Goal: Communication & Community: Answer question/provide support

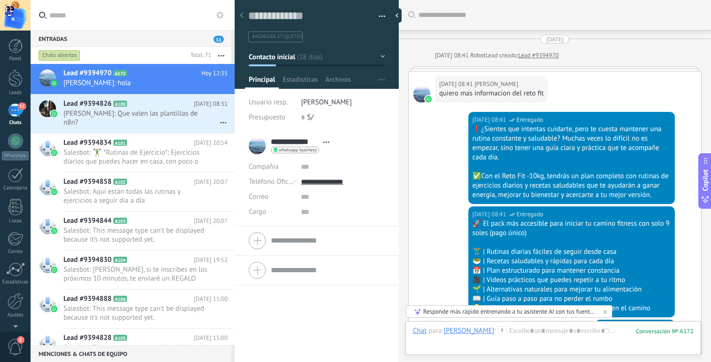
scroll to position [14, 0]
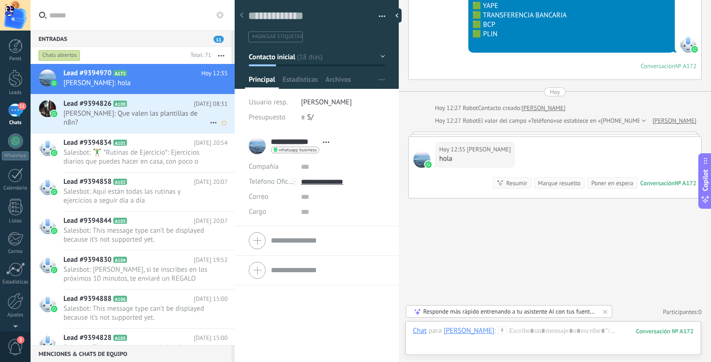
click at [173, 121] on span "[PERSON_NAME]: Que valen las plantillas de n8n?" at bounding box center [136, 118] width 146 height 18
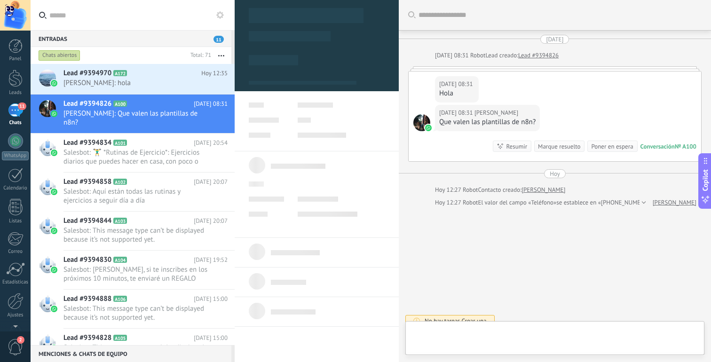
scroll to position [9, 0]
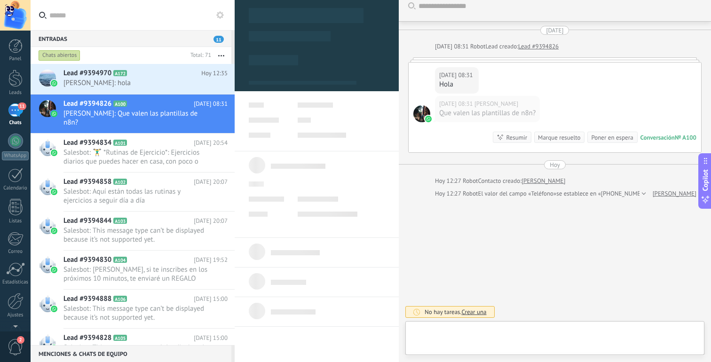
type textarea "**********"
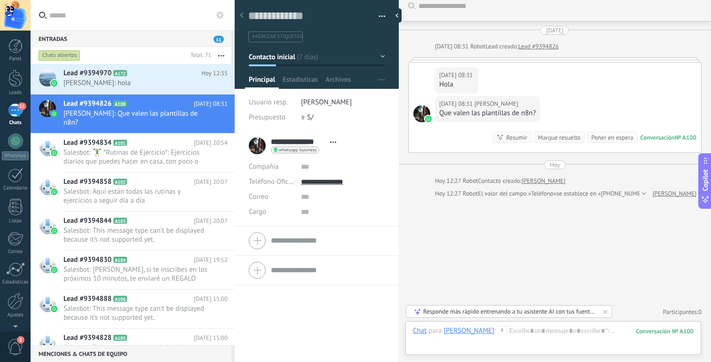
scroll to position [0, 0]
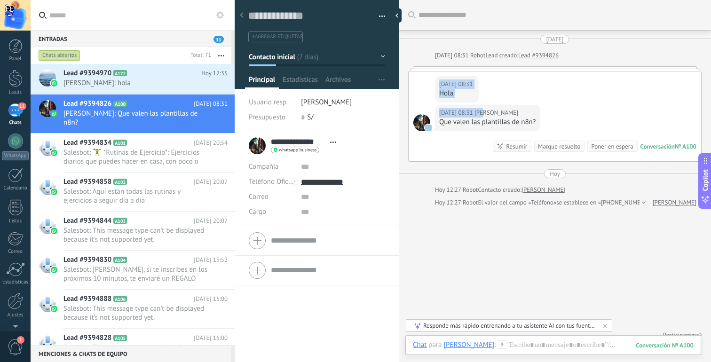
drag, startPoint x: 497, startPoint y: 77, endPoint x: 494, endPoint y: 119, distance: 42.5
click at [494, 118] on div "[DATE] 08:31 [PERSON_NAME] Hola [DATE] 08:31 [PERSON_NAME] Que valen las planti…" at bounding box center [554, 116] width 292 height 90
click at [432, 71] on div "[DATE] 08:31 [PERSON_NAME] Hola [DATE] 08:31 [PERSON_NAME] Que valen las planti…" at bounding box center [554, 116] width 293 height 91
click at [16, 117] on div "11" at bounding box center [15, 110] width 15 height 14
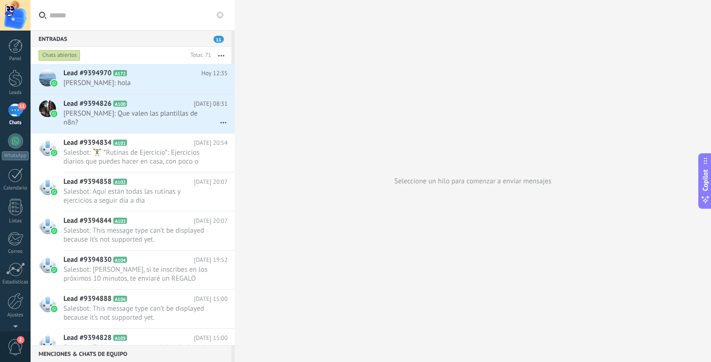
click at [220, 53] on button "button" at bounding box center [221, 55] width 20 height 17
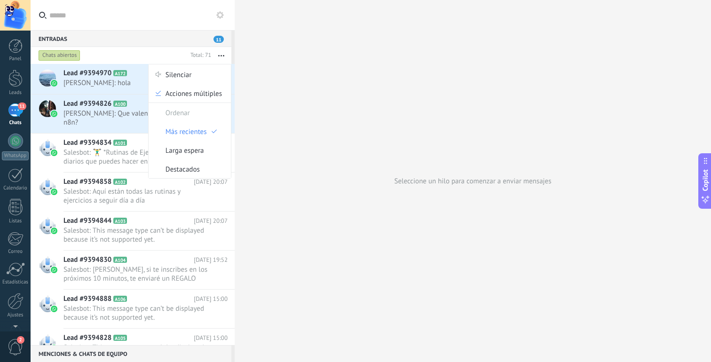
click at [221, 54] on button "button" at bounding box center [221, 55] width 20 height 17
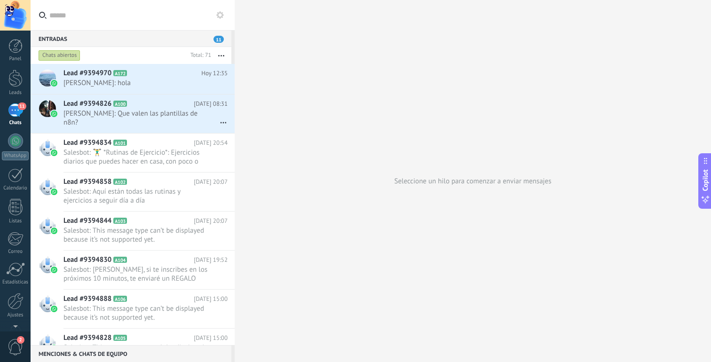
click at [221, 37] on span "11" at bounding box center [218, 39] width 10 height 7
